Goal: Information Seeking & Learning: Learn about a topic

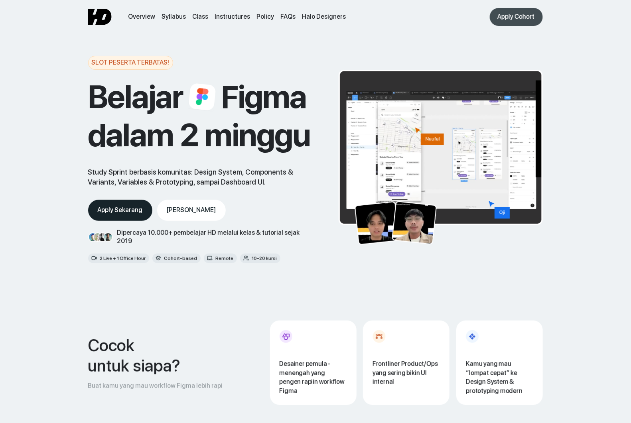
click at [513, 14] on div "Apply Cohort" at bounding box center [516, 17] width 37 height 8
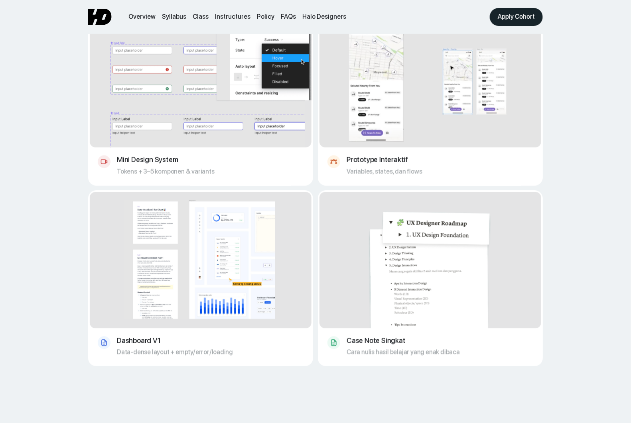
scroll to position [505, 0]
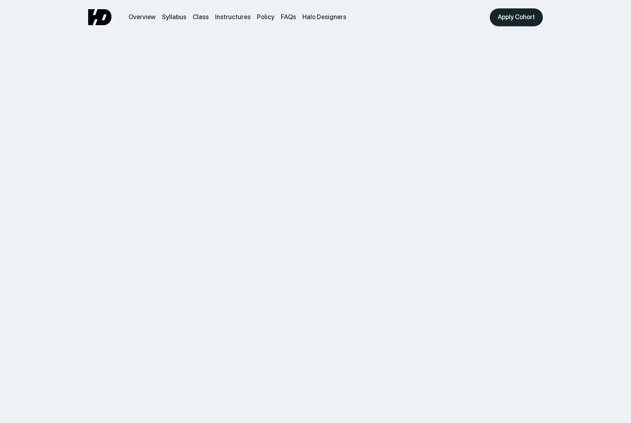
scroll to position [521, 0]
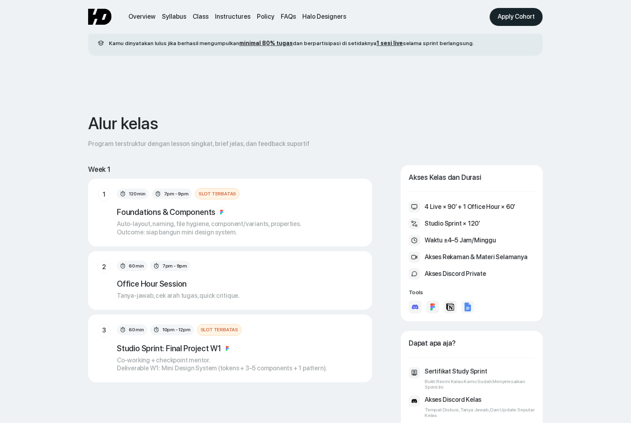
click at [175, 237] on div "Auto-layout, naming, file hygiene, component/variants, properties. Outcome: sia…" at bounding box center [209, 228] width 185 height 17
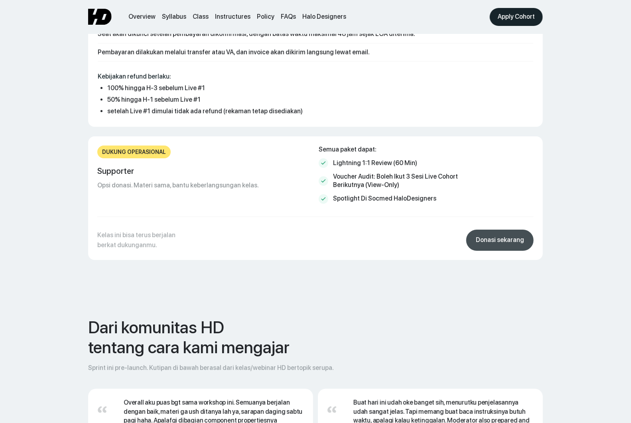
scroll to position [3706, 0]
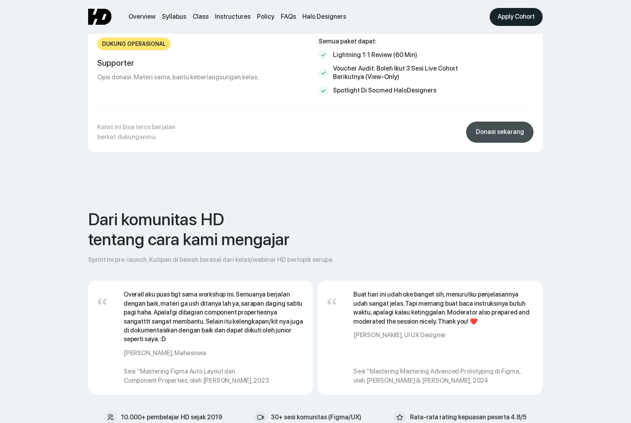
click at [500, 128] on div "Donasi sekarang" at bounding box center [500, 132] width 48 height 8
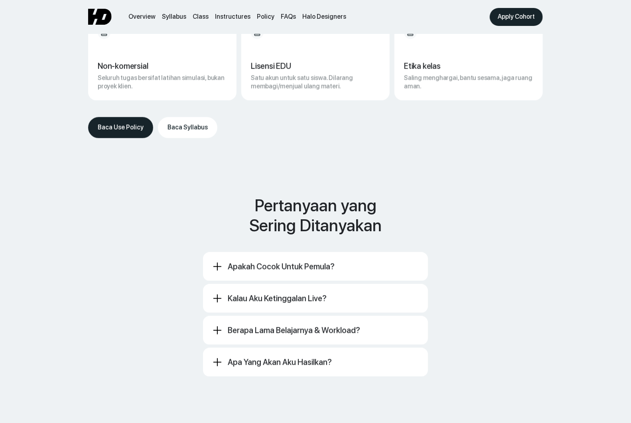
scroll to position [4222, 0]
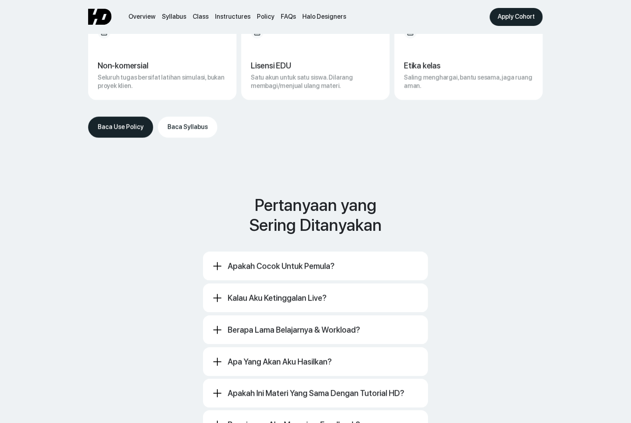
click at [240, 262] on div "Apakah cocok untuk pemula?" at bounding box center [281, 267] width 107 height 10
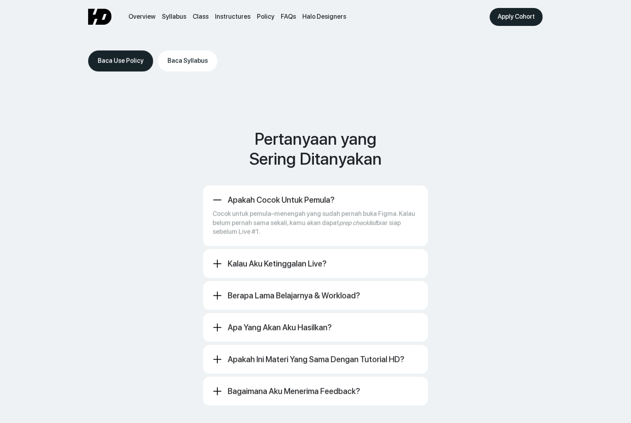
scroll to position [4298, 0]
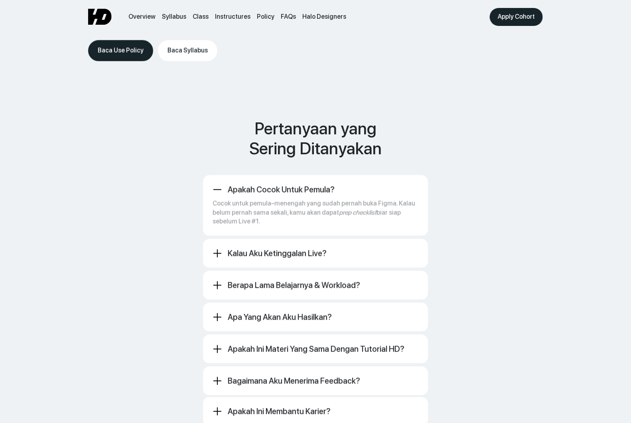
click at [247, 247] on div "Kalau aku ketinggalan live? Rekaman disediakan (stream-only). Syarat lulus cuku…" at bounding box center [315, 253] width 225 height 29
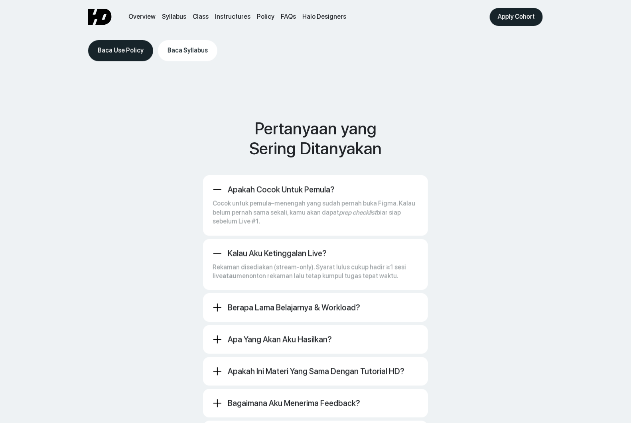
scroll to position [4357, 0]
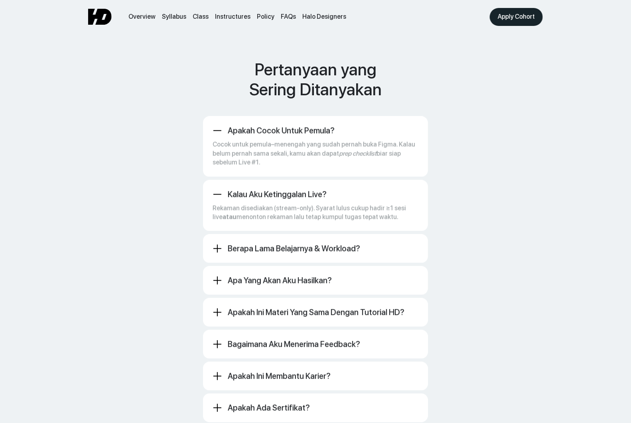
click at [252, 238] on div "Berapa lama belajarnya & workload? 2 minggu · ±4–5 jam/minggu: 2× Live 90’ + 1×…" at bounding box center [315, 248] width 225 height 29
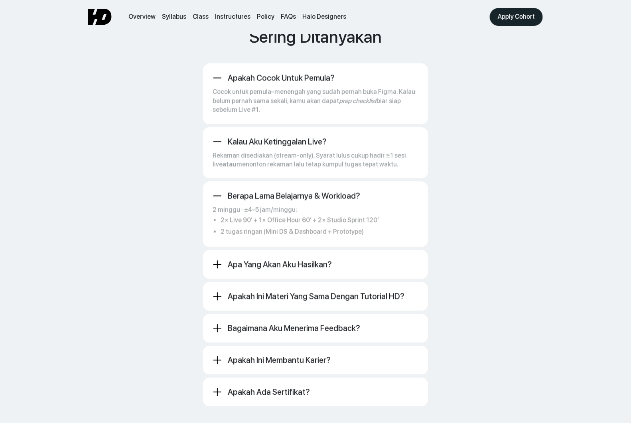
scroll to position [4419, 0]
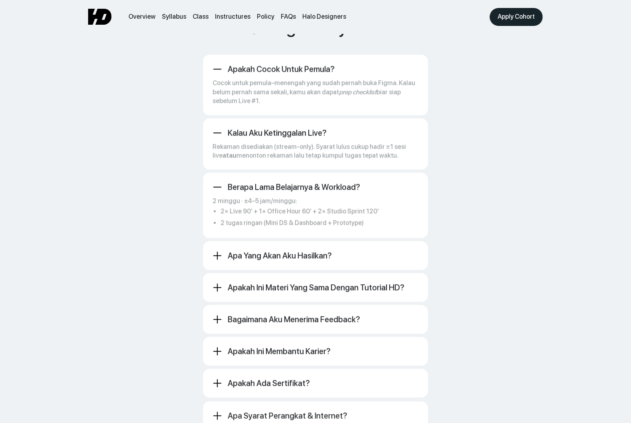
click at [258, 255] on div "Apakah cocok untuk pemula? Cocok untuk pemula–menengah yang sudah pernah buka F…" at bounding box center [315, 338] width 225 height 566
click at [266, 251] on div "Apa yang akan aku hasilkan?" at bounding box center [280, 256] width 104 height 10
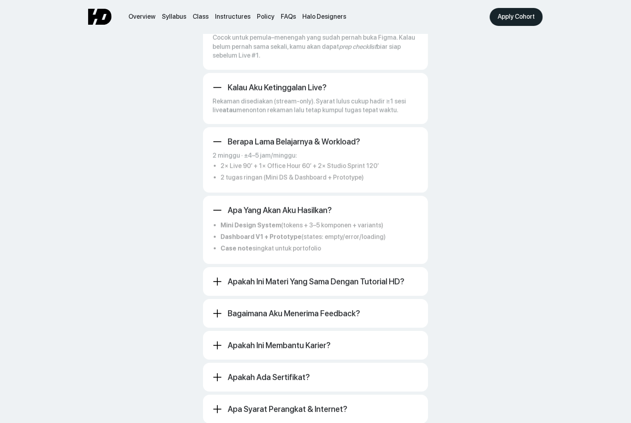
scroll to position [4484, 0]
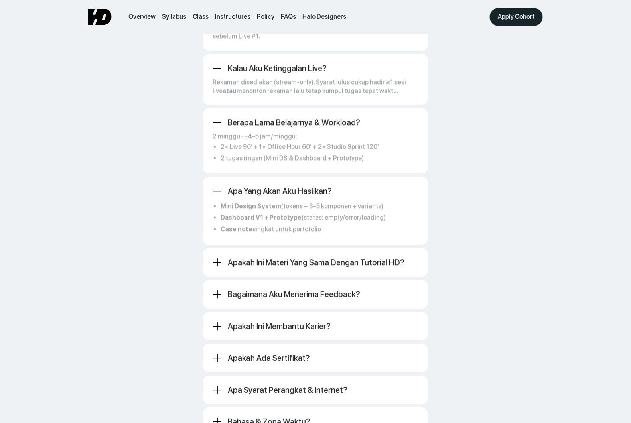
click at [266, 258] on div "Apakah ini materi yang sama dengan tutorial HD?" at bounding box center [316, 263] width 177 height 10
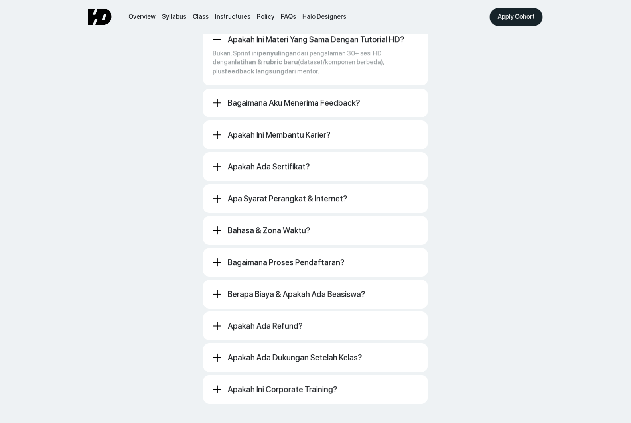
scroll to position [4706, 0]
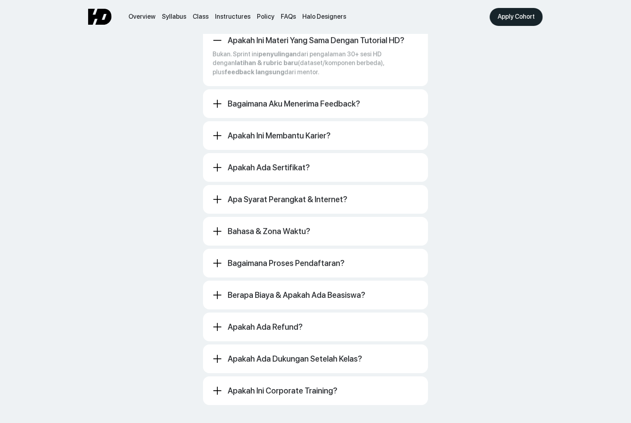
click at [276, 100] on div "Apakah cocok untuk pemula? Cocok untuk pemula–menengah yang sudah pernah buka F…" at bounding box center [315, 86] width 225 height 637
click at [283, 92] on div "Bagaimana aku menerima feedback? Office Hour (Q&A + review cepat) Komentar tert…" at bounding box center [315, 103] width 225 height 29
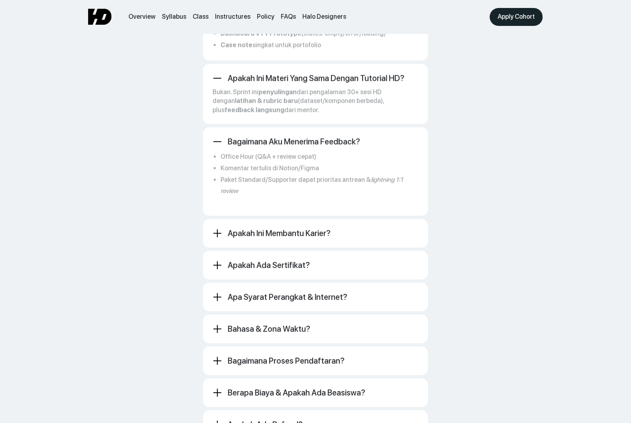
scroll to position [4644, 0]
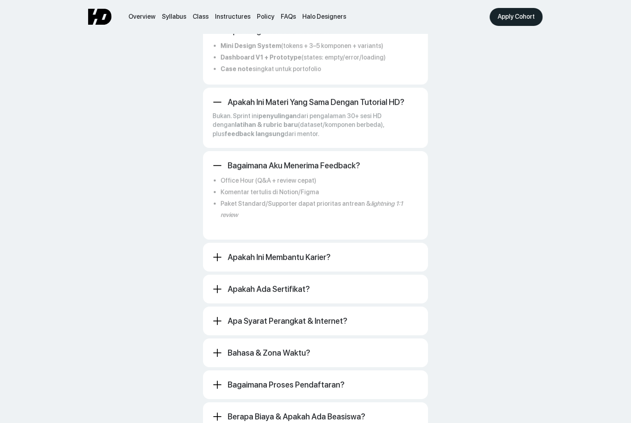
click at [262, 243] on div "Apakah ini membantu karier? Kami tidak menjanjikan kerja. Tapi kamu pulang deng…" at bounding box center [315, 257] width 225 height 29
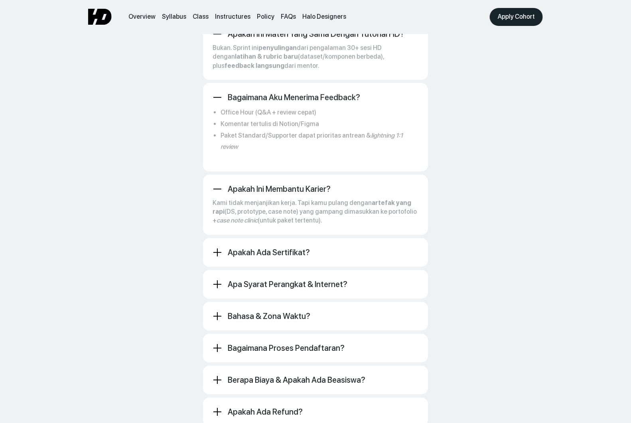
scroll to position [4716, 0]
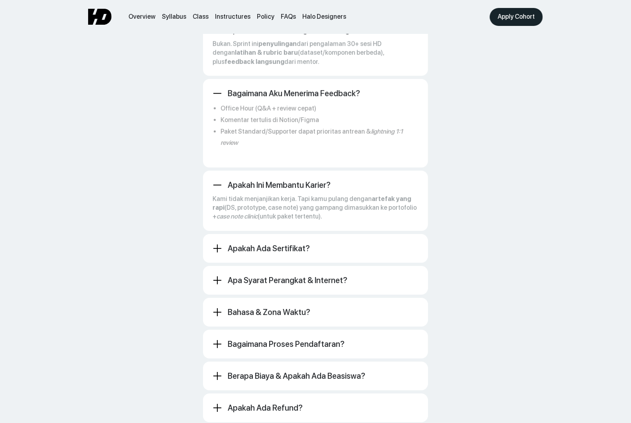
click at [270, 244] on div "Apakah ada sertifikat?" at bounding box center [269, 249] width 82 height 10
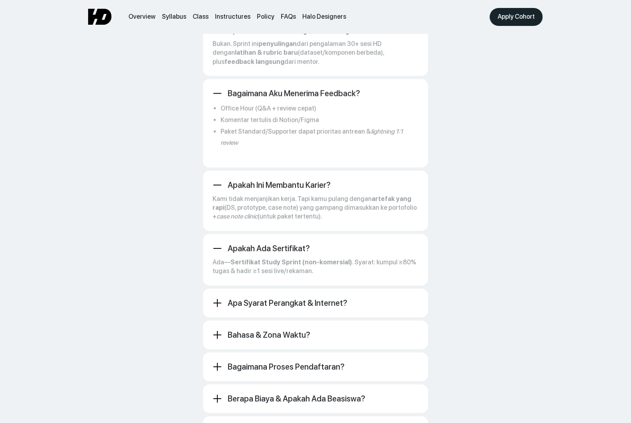
scroll to position [4783, 0]
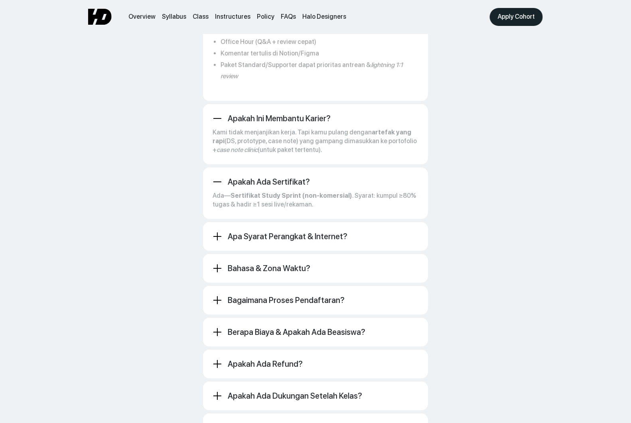
click at [275, 222] on div "Apa syarat perangkat & internet? Laptop ≥8 GB RAM, headset/mic Akun Figma, Disc…" at bounding box center [315, 236] width 225 height 29
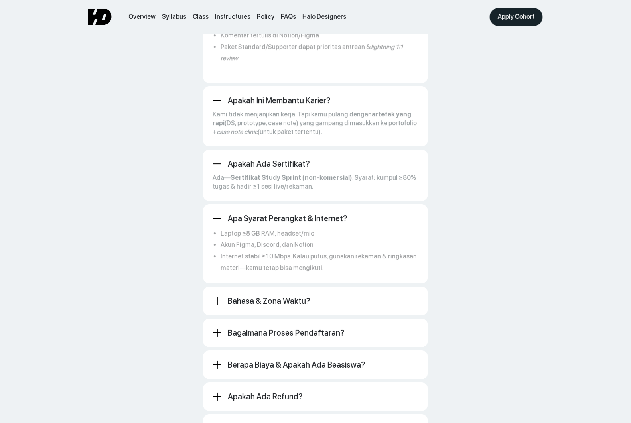
scroll to position [4834, 0]
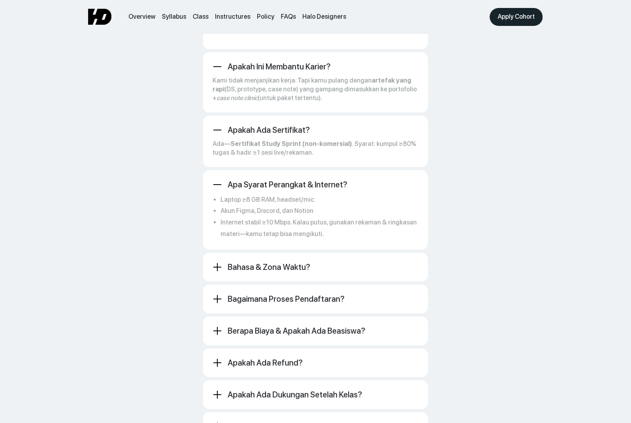
click at [243, 262] on div "Bahasa & zona waktu?" at bounding box center [269, 267] width 83 height 10
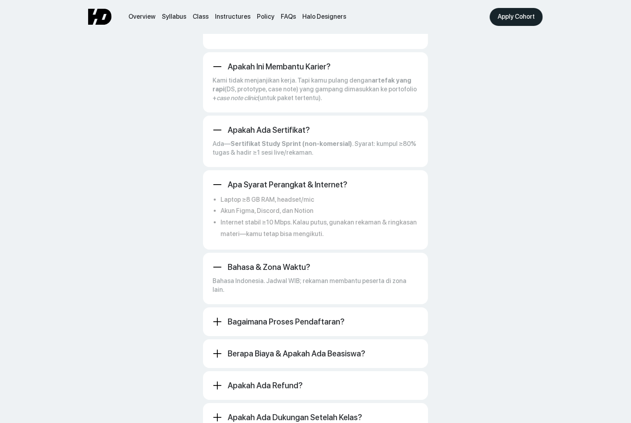
click at [255, 317] on div "Bagaimana proses pendaftaran?" at bounding box center [286, 322] width 117 height 10
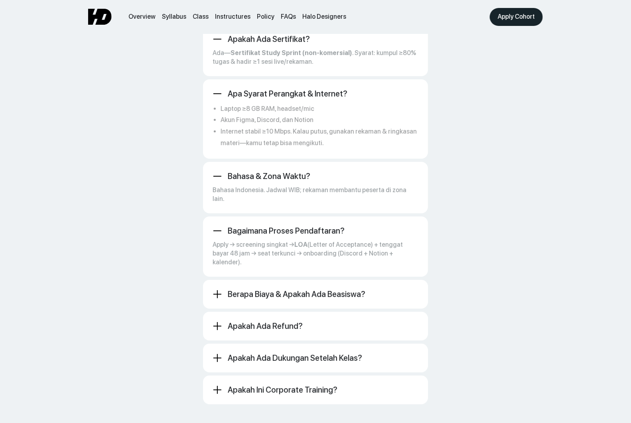
scroll to position [4942, 0]
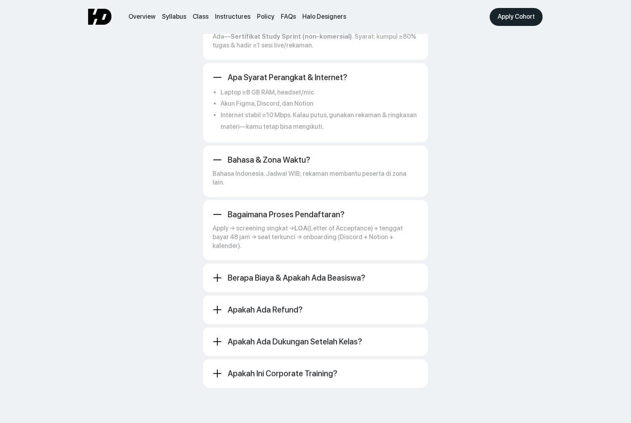
click at [275, 273] on div "Berapa biaya & apakah ada beasiswa?" at bounding box center [297, 278] width 138 height 10
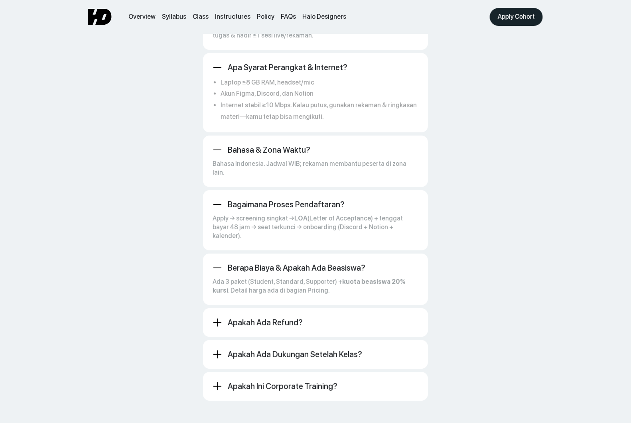
scroll to position [4953, 0]
click at [256, 307] on div "Apakah ada refund? 100% ≤ H-3 dari Live #1 · 50% ≤ H-1 · Setelah Live #1 berjal…" at bounding box center [315, 321] width 225 height 29
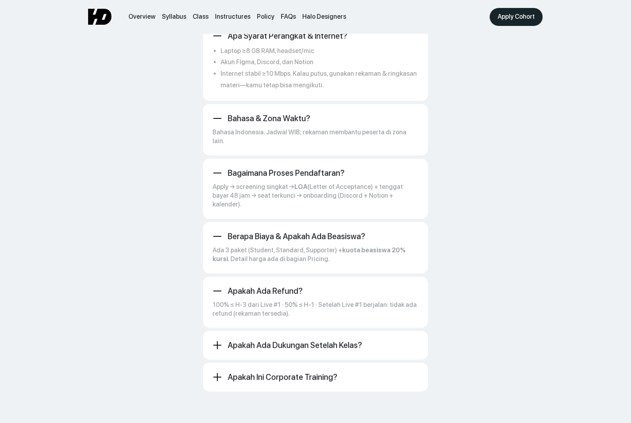
scroll to position [4993, 0]
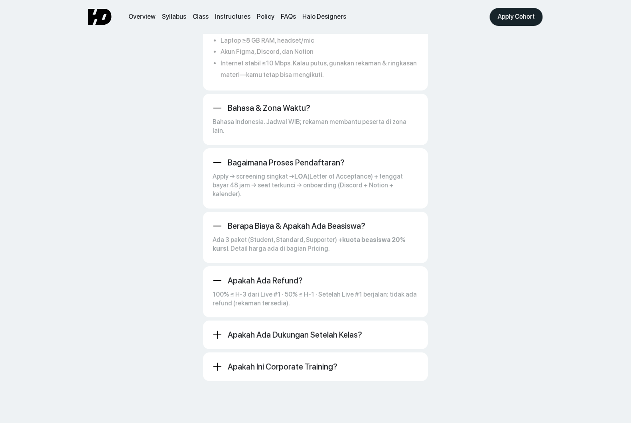
click at [252, 330] on div "Apakah ada dukungan setelah kelas?" at bounding box center [295, 335] width 134 height 10
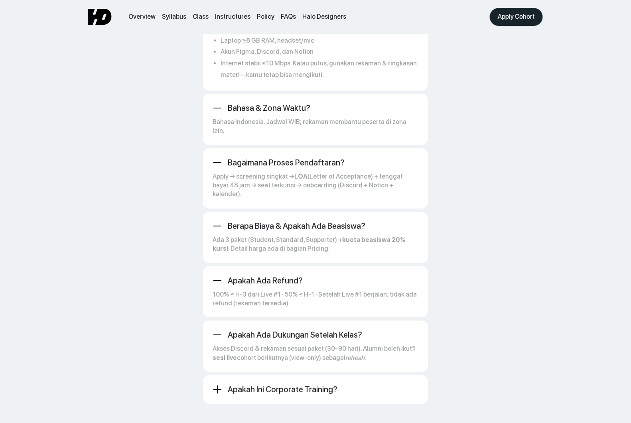
scroll to position [5025, 0]
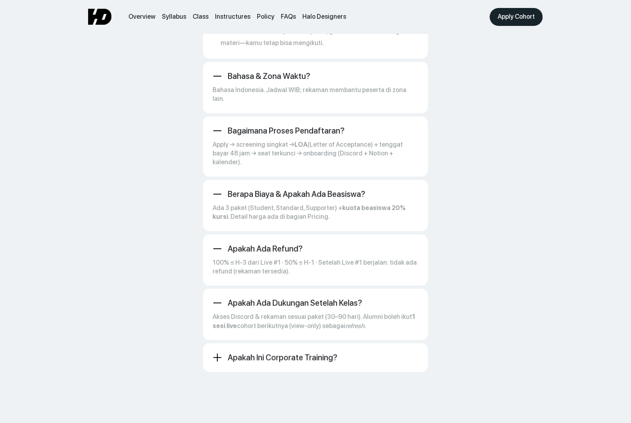
click at [253, 353] on div "Apakah ini corporate training?" at bounding box center [283, 358] width 110 height 10
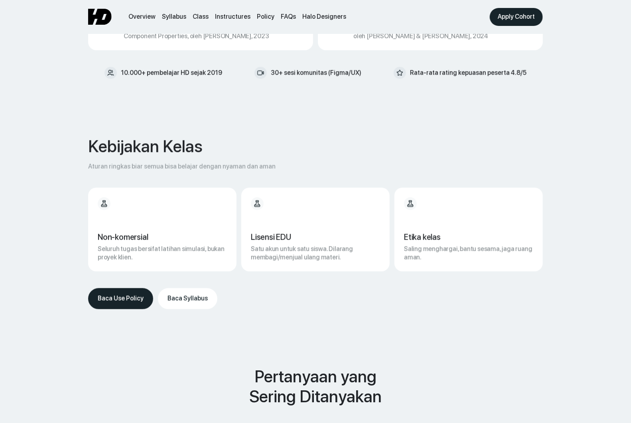
scroll to position [4055, 0]
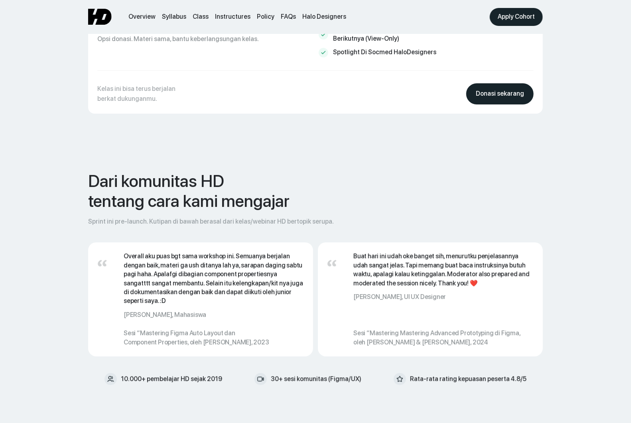
scroll to position [3743, 0]
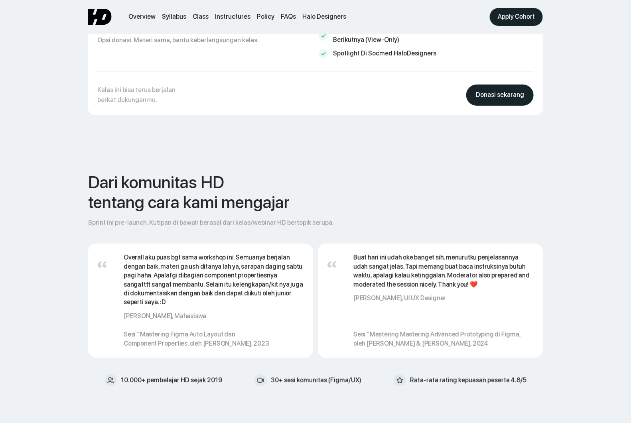
click at [118, 278] on div "Overall aku puas bgt sama workshop ini. Semuanya berjalan dengan baik, materi g…" at bounding box center [200, 301] width 225 height 114
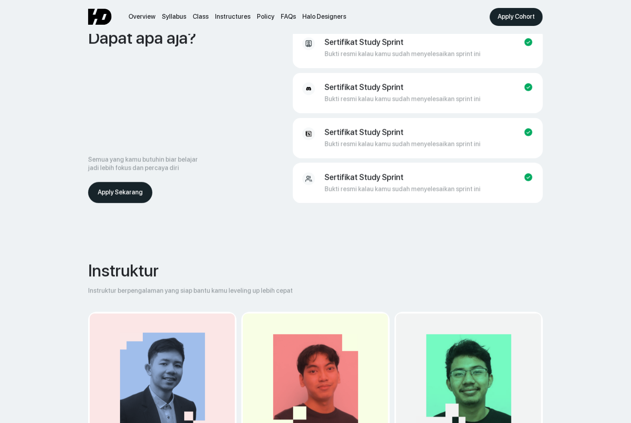
scroll to position [1695, 0]
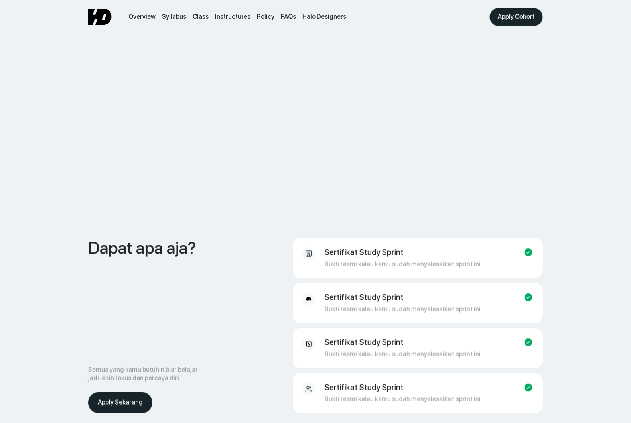
scroll to position [1542, 0]
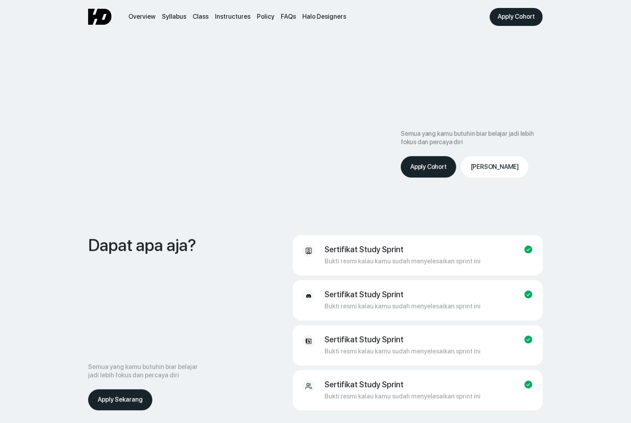
click at [213, 235] on div "Dapat apa aja? Semua yang kamu butuhin biar belajar jadi lebih fokus dan percay…" at bounding box center [315, 322] width 454 height 175
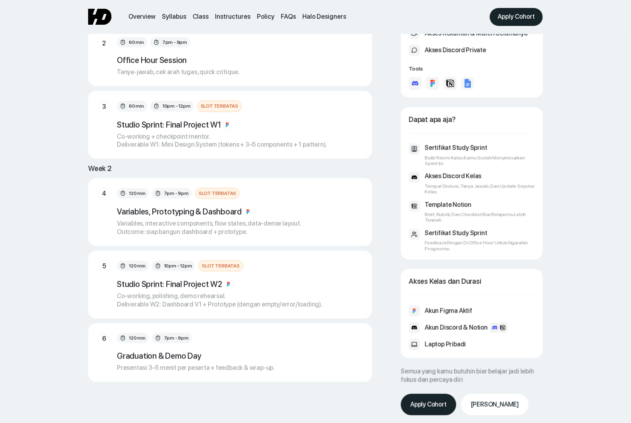
scroll to position [1302, 0]
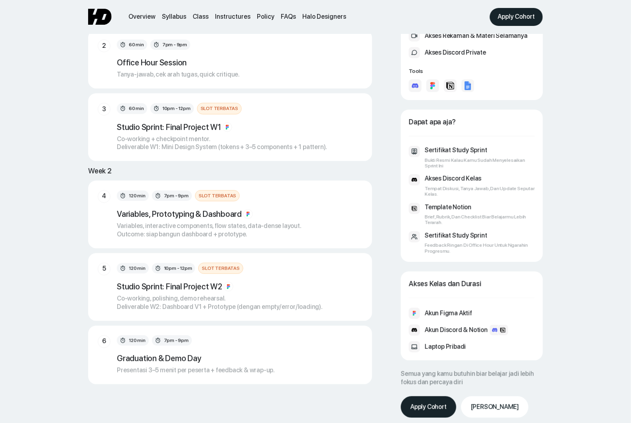
click at [277, 222] on div "Variables, interactive components, flow states, data-dense layout. Outcome: sia…" at bounding box center [209, 230] width 185 height 17
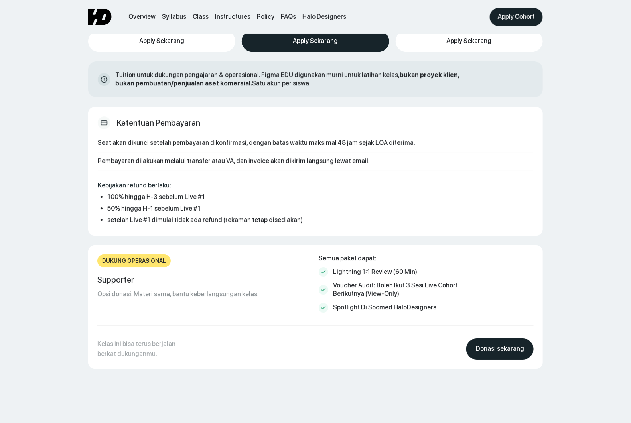
scroll to position [3491, 0]
